Goal: Task Accomplishment & Management: Use online tool/utility

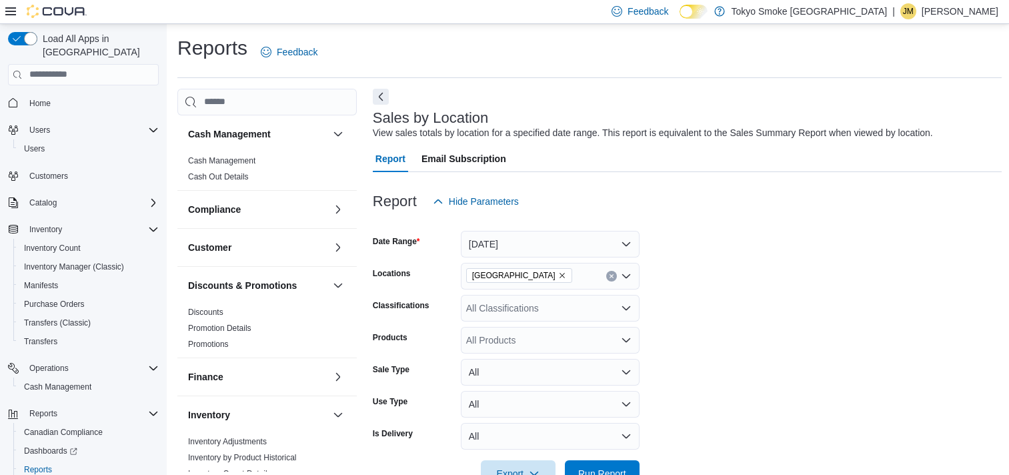
scroll to position [434, 0]
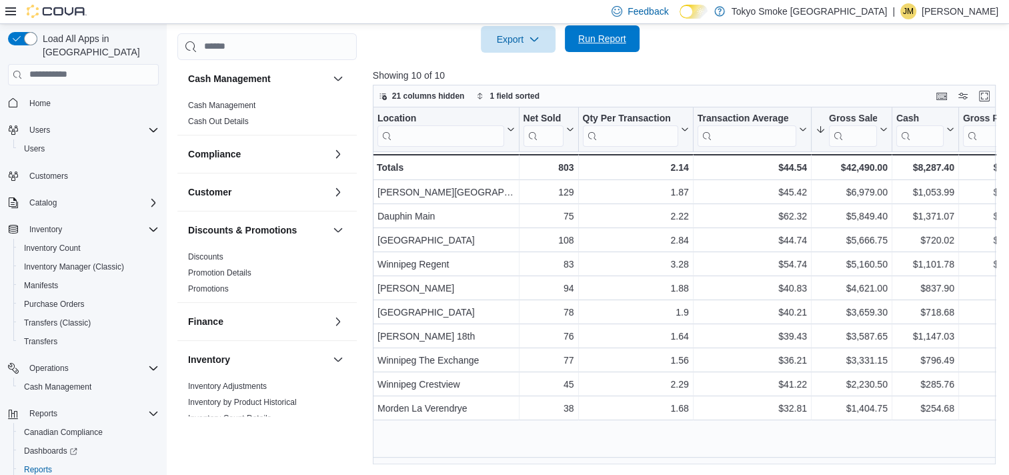
drag, startPoint x: 0, startPoint y: 0, endPoint x: 588, endPoint y: 42, distance: 589.7
click at [588, 42] on span "Run Report" at bounding box center [602, 38] width 48 height 13
click at [634, 35] on button "Run Report" at bounding box center [602, 38] width 75 height 27
click at [621, 40] on span "Run Report" at bounding box center [602, 38] width 48 height 13
click at [66, 381] on span "Cash Management" at bounding box center [57, 386] width 67 height 11
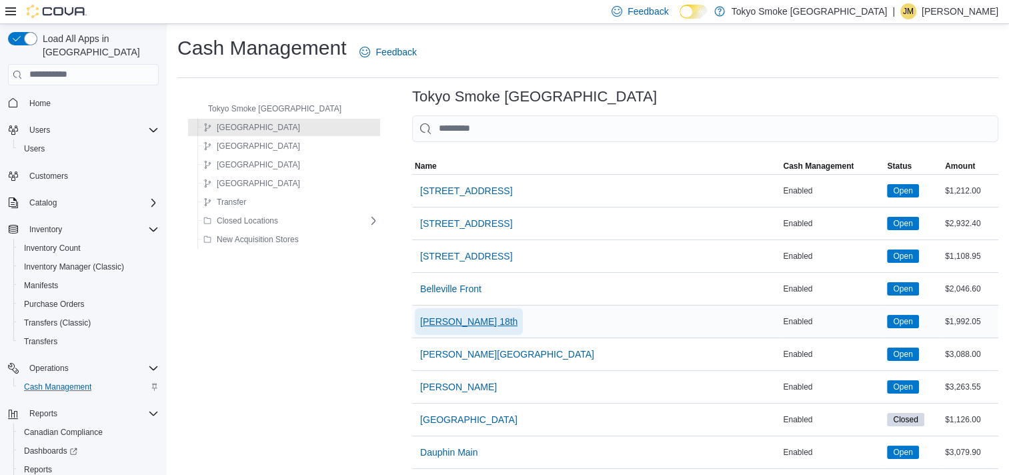
click at [438, 324] on span "[PERSON_NAME] 18th" at bounding box center [468, 321] width 97 height 13
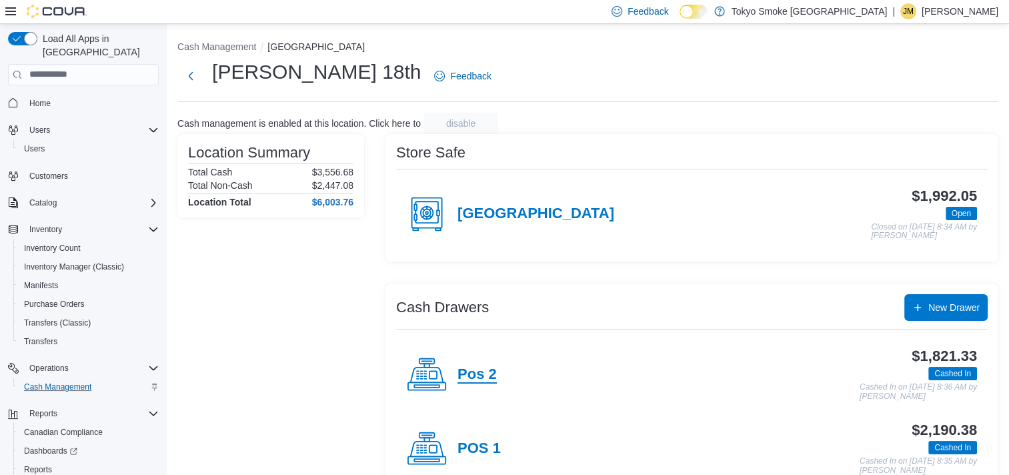
click at [480, 368] on h4 "Pos 2" at bounding box center [477, 374] width 39 height 17
click at [481, 438] on div "POS 1" at bounding box center [454, 449] width 94 height 40
